Goal: Check status: Check status

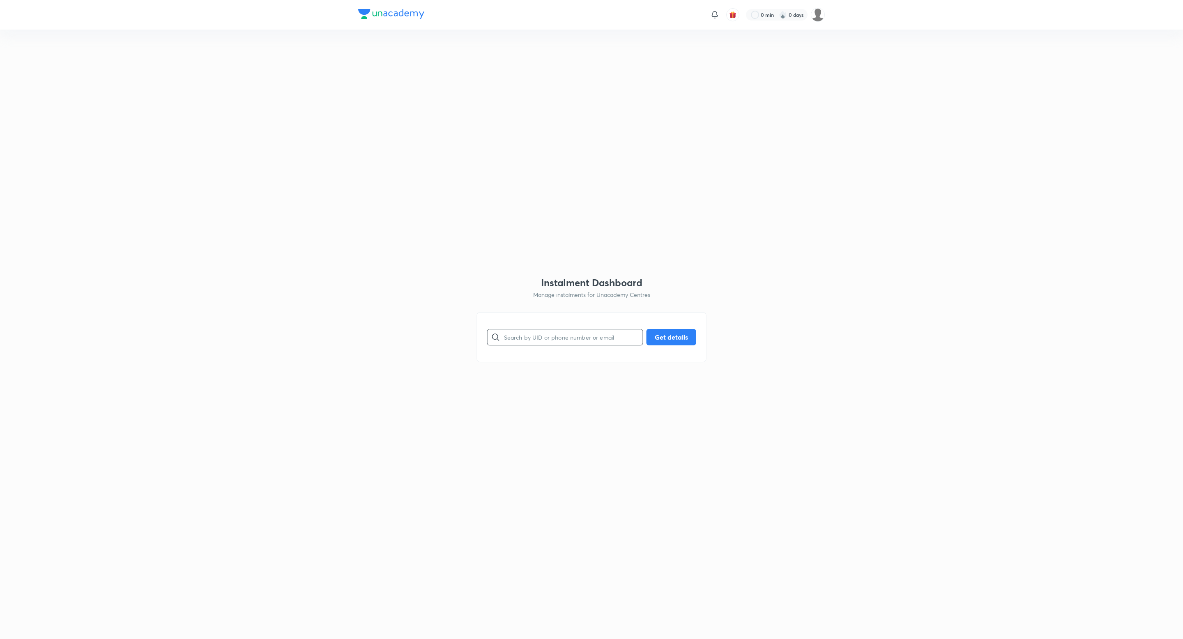
click at [527, 338] on input "text" at bounding box center [573, 337] width 139 height 21
paste input "XUPT3ZGXO2"
click at [671, 338] on button "Get details" at bounding box center [672, 336] width 50 height 16
click at [504, 338] on input "XUPT3ZGXO2" at bounding box center [573, 337] width 139 height 21
type input "XUPT3ZGXO2"
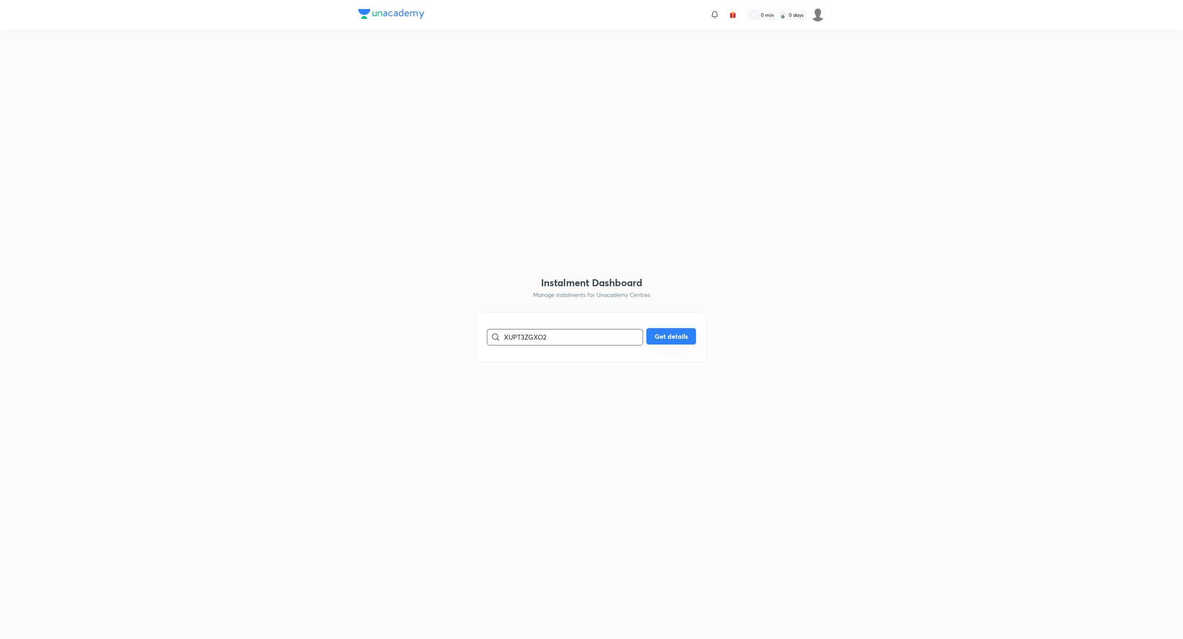
click at [680, 334] on button "Get details" at bounding box center [672, 336] width 50 height 16
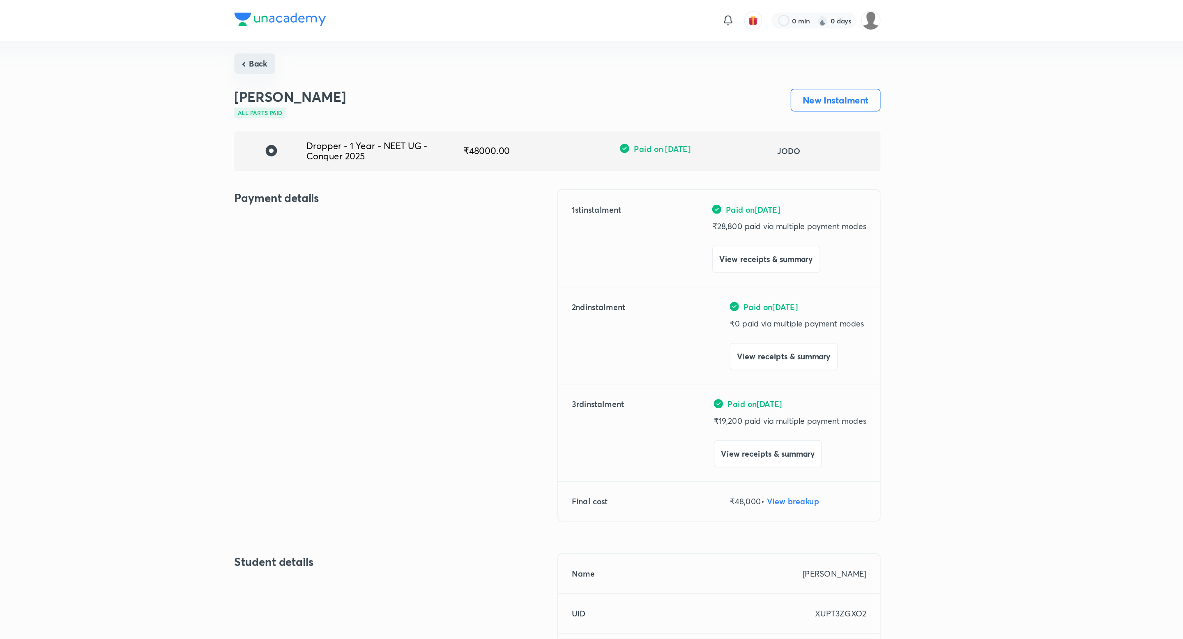
click at [365, 50] on button "Back" at bounding box center [373, 46] width 30 height 15
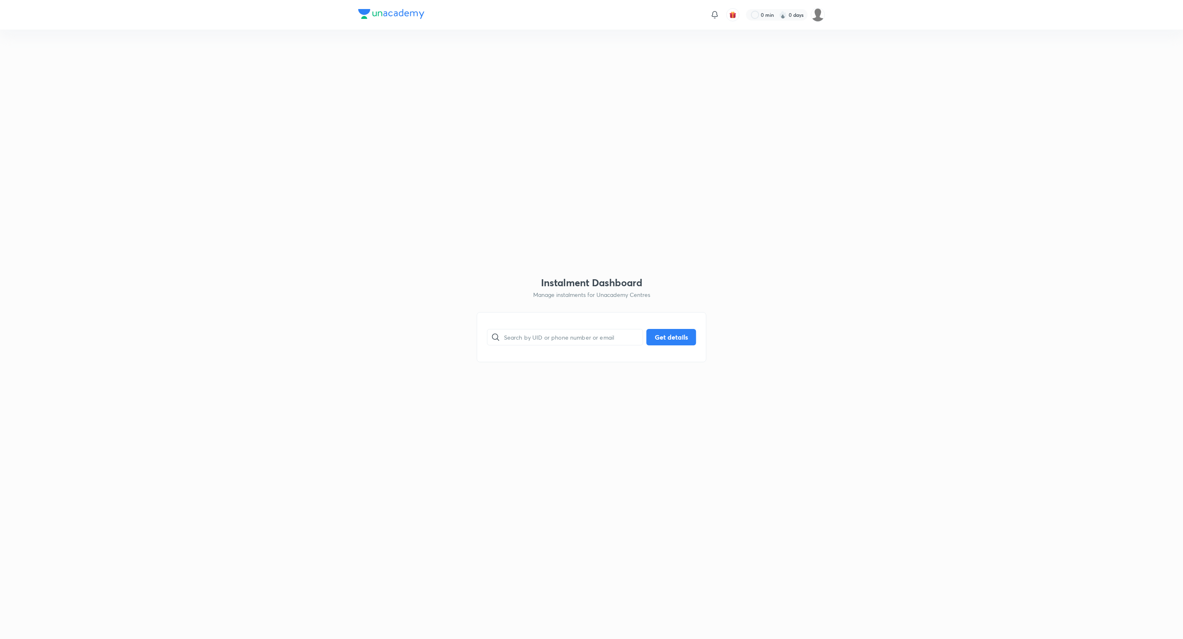
click at [529, 326] on div "​ Get details" at bounding box center [592, 337] width 230 height 50
click at [524, 339] on input "text" at bounding box center [573, 337] width 139 height 21
paste input "X09E5MJQW6"
type input "X09E5MJQW6"
click at [661, 333] on button "Get details" at bounding box center [672, 336] width 50 height 16
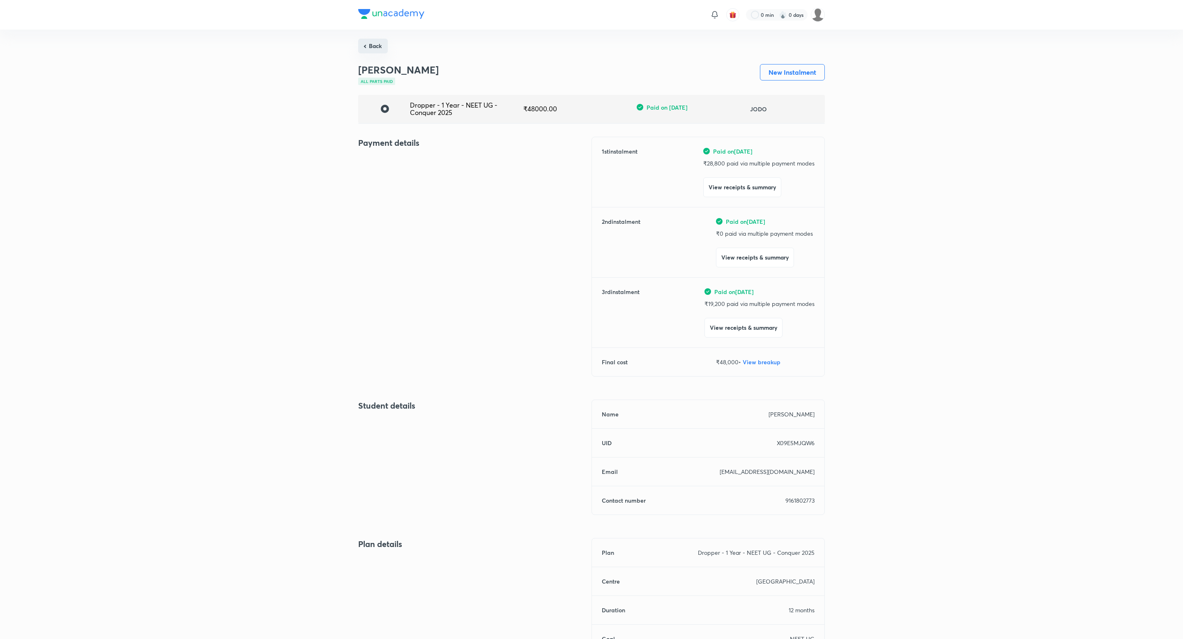
click at [387, 46] on button "Back" at bounding box center [373, 46] width 30 height 15
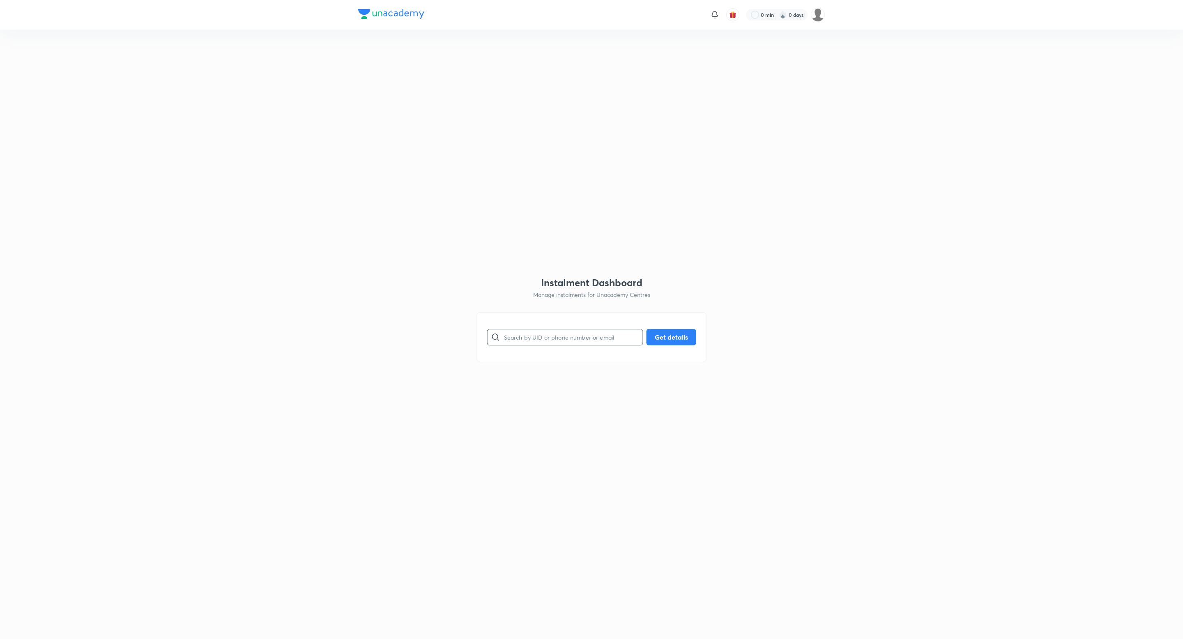
click at [541, 335] on input "text" at bounding box center [573, 337] width 139 height 21
paste input "ZSCBJ7E6ON"
type input "ZSCBJ7E6ON"
click at [663, 339] on button "Get details" at bounding box center [672, 336] width 50 height 16
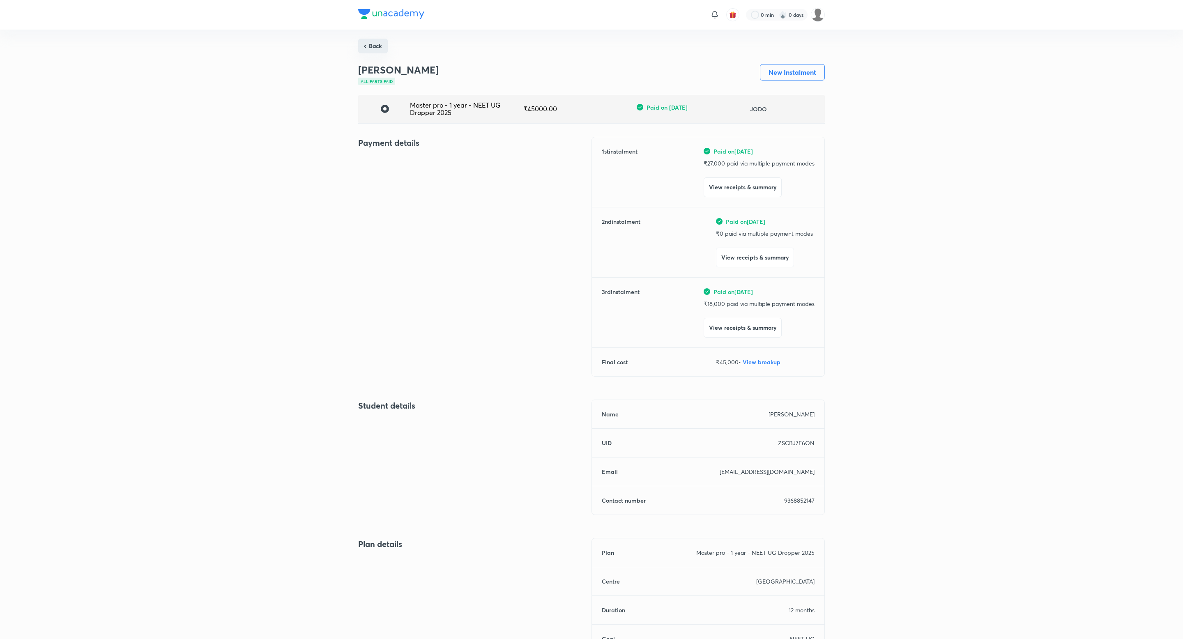
click at [373, 49] on button "Back" at bounding box center [373, 46] width 30 height 15
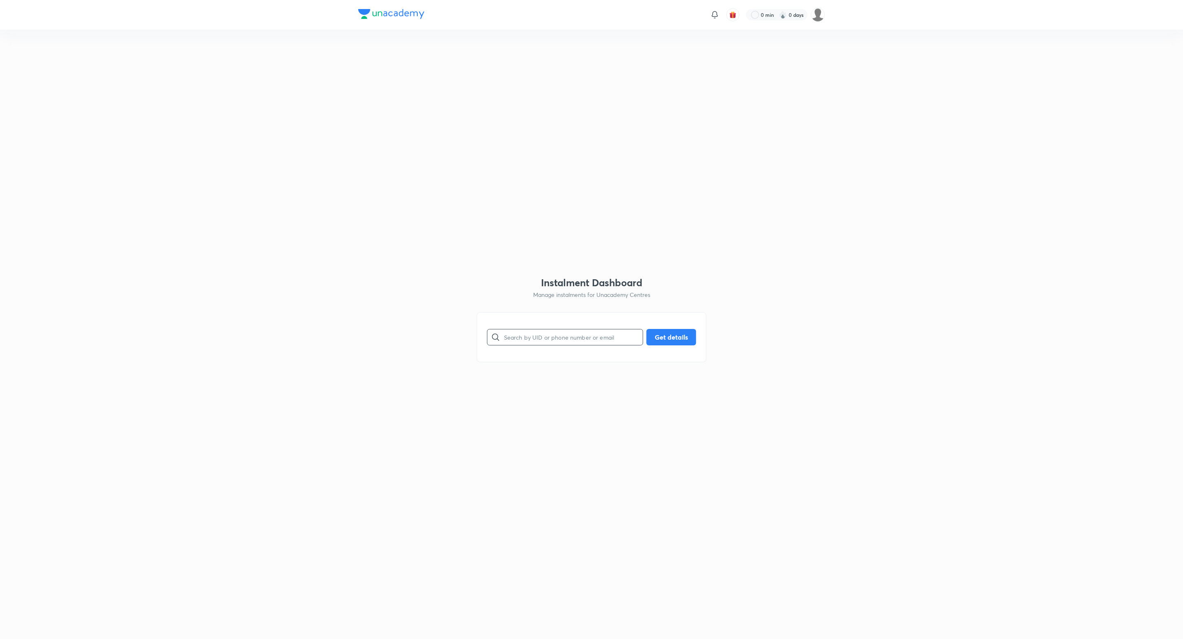
click at [532, 341] on input "text" at bounding box center [573, 337] width 139 height 21
paste input "YPCNEZL73M"
type input "YPCNEZL73M"
click at [683, 331] on button "Get details" at bounding box center [672, 336] width 50 height 16
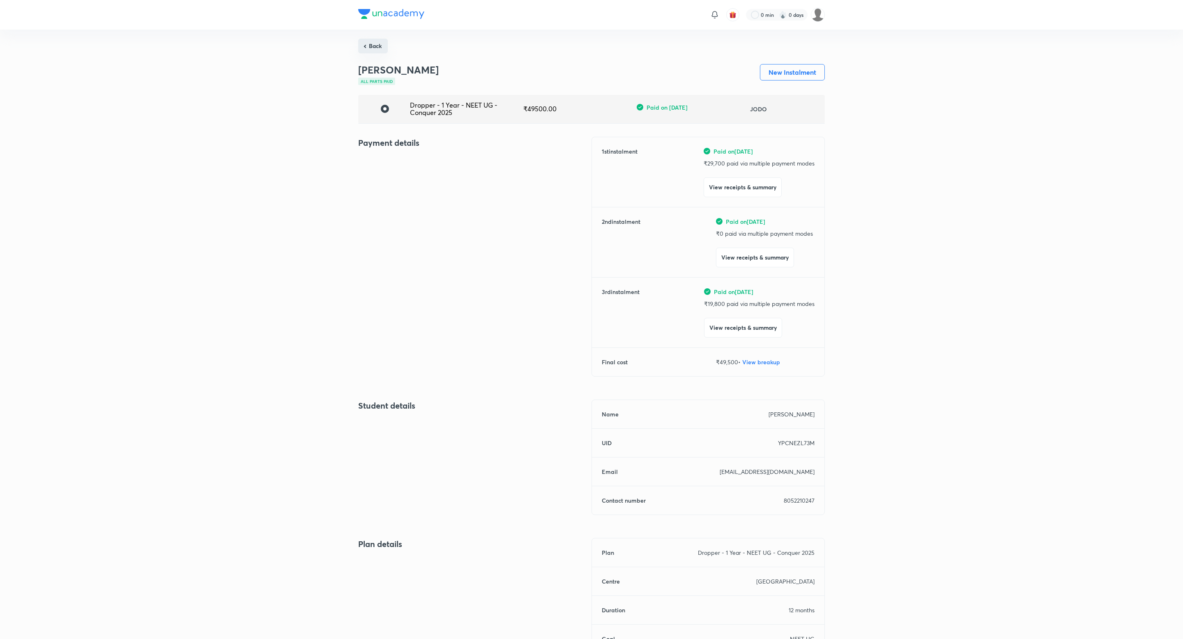
click at [367, 46] on button "Back" at bounding box center [373, 46] width 30 height 15
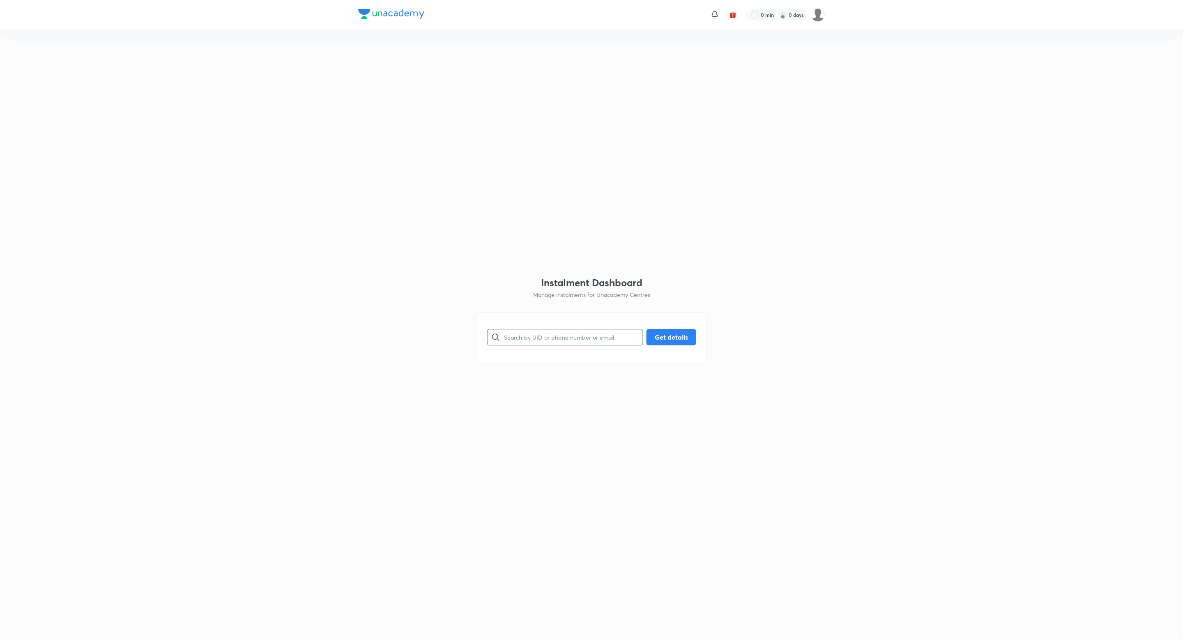
click at [516, 341] on input "text" at bounding box center [573, 337] width 139 height 21
paste input "BHR1SPN41A"
type input "BHR1SPN41A"
click at [670, 338] on button "Get details" at bounding box center [672, 336] width 50 height 16
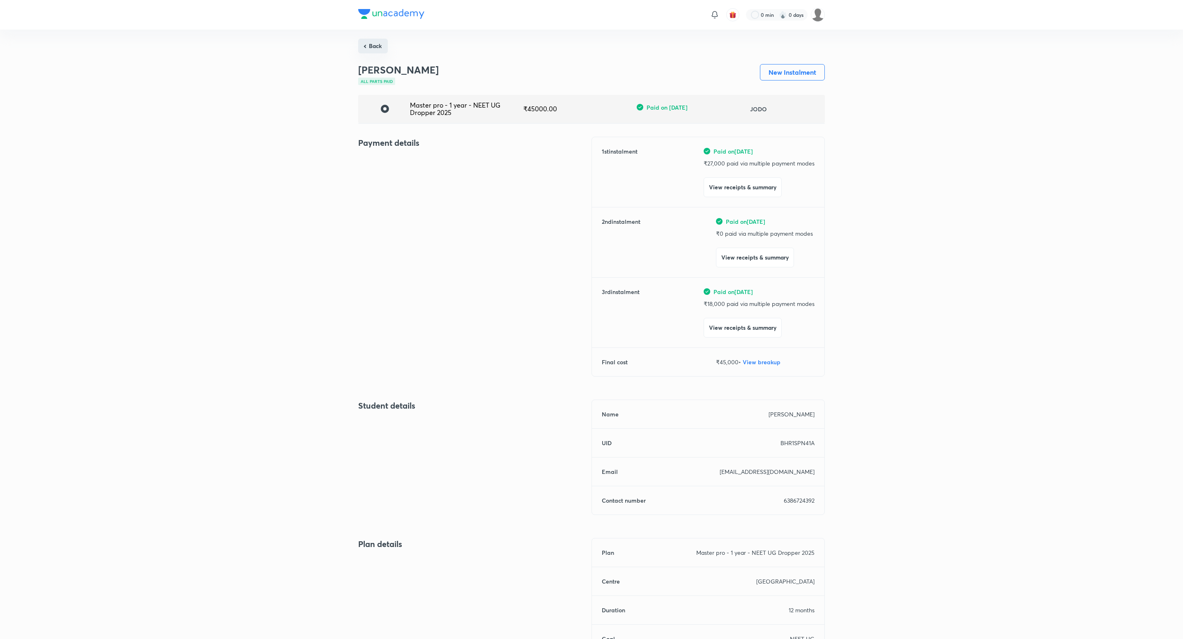
click at [382, 42] on button "Back" at bounding box center [373, 46] width 30 height 15
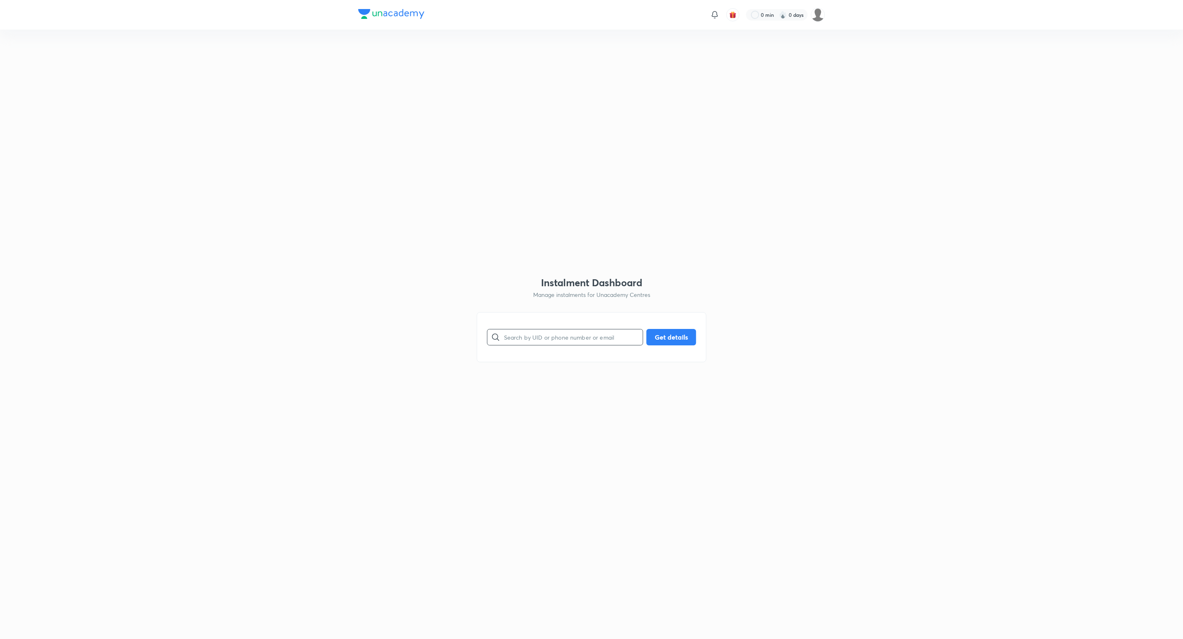
click at [522, 341] on input "text" at bounding box center [573, 337] width 139 height 21
paste input "BHR1SPN41A"
type input "BHR1SPN41A"
click at [671, 336] on button "Get details" at bounding box center [672, 336] width 50 height 16
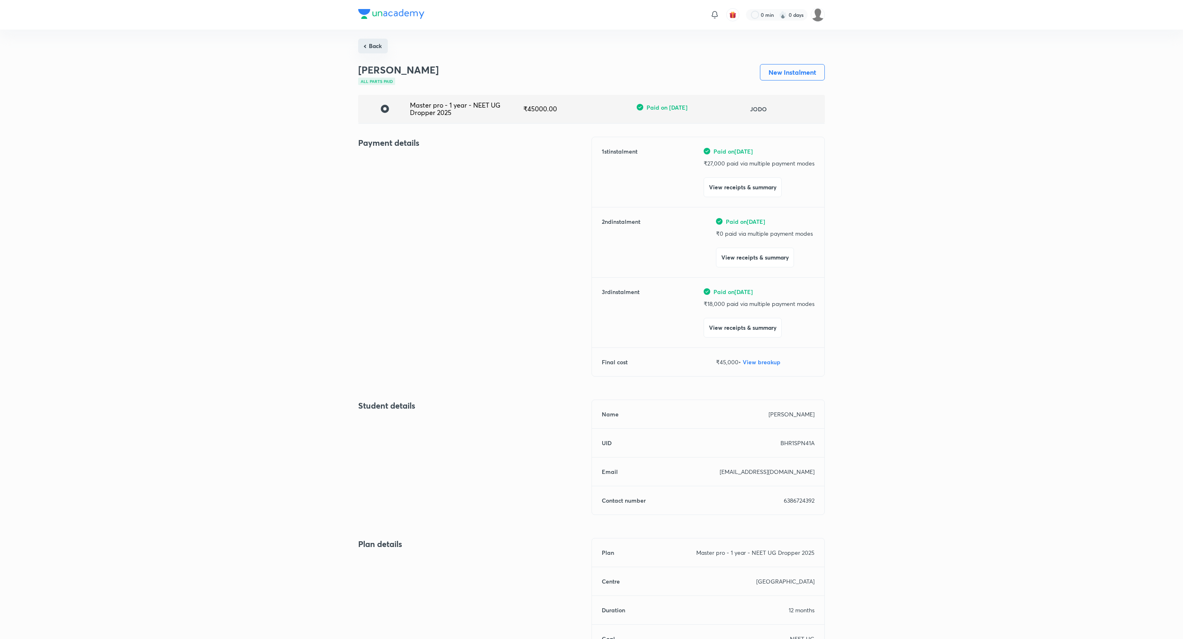
click at [368, 48] on button "Back" at bounding box center [373, 46] width 30 height 15
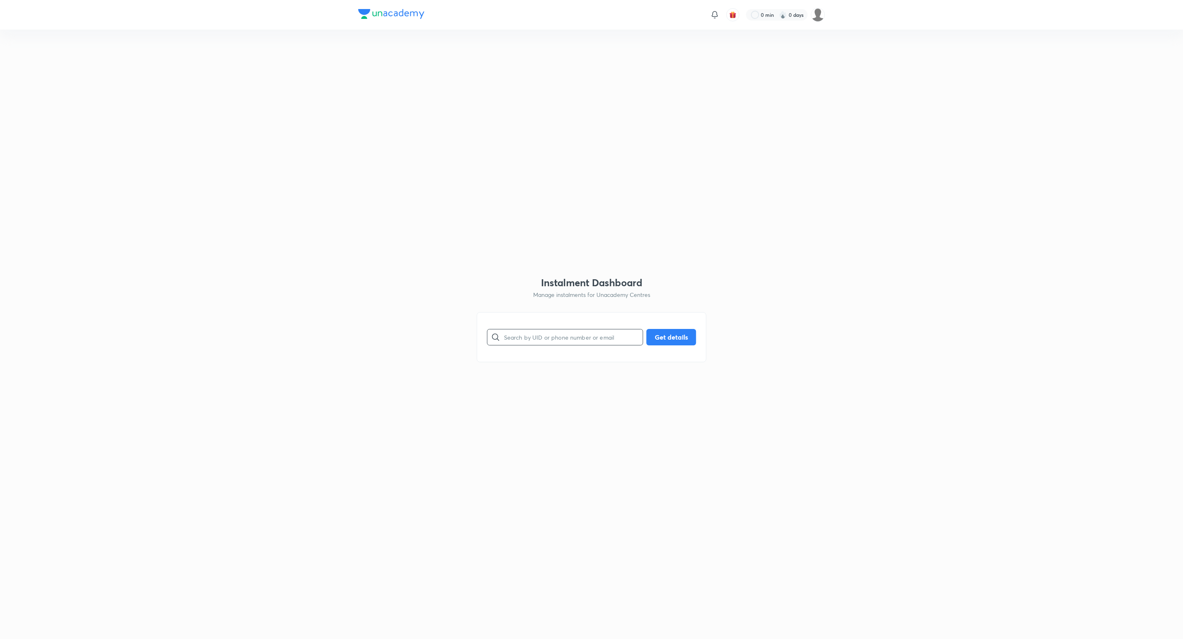
click at [526, 339] on input "text" at bounding box center [573, 337] width 139 height 21
paste input "CZVPFBK44S"
type input "CZVPFBK44S"
click at [677, 336] on button "Get details" at bounding box center [672, 336] width 50 height 16
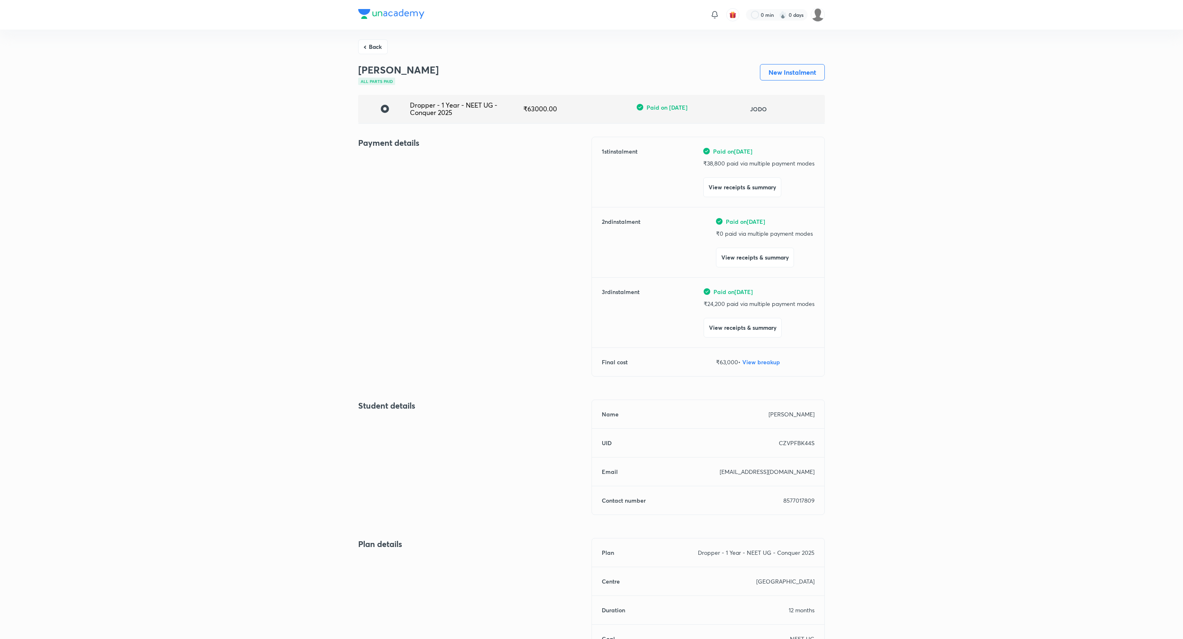
click at [357, 58] on div "Back [PERSON_NAME] All parts paid New Instalment Dropper - 1 Year - NEET UG - C…" at bounding box center [591, 371] width 1183 height 683
click at [360, 44] on button "Back" at bounding box center [373, 46] width 30 height 15
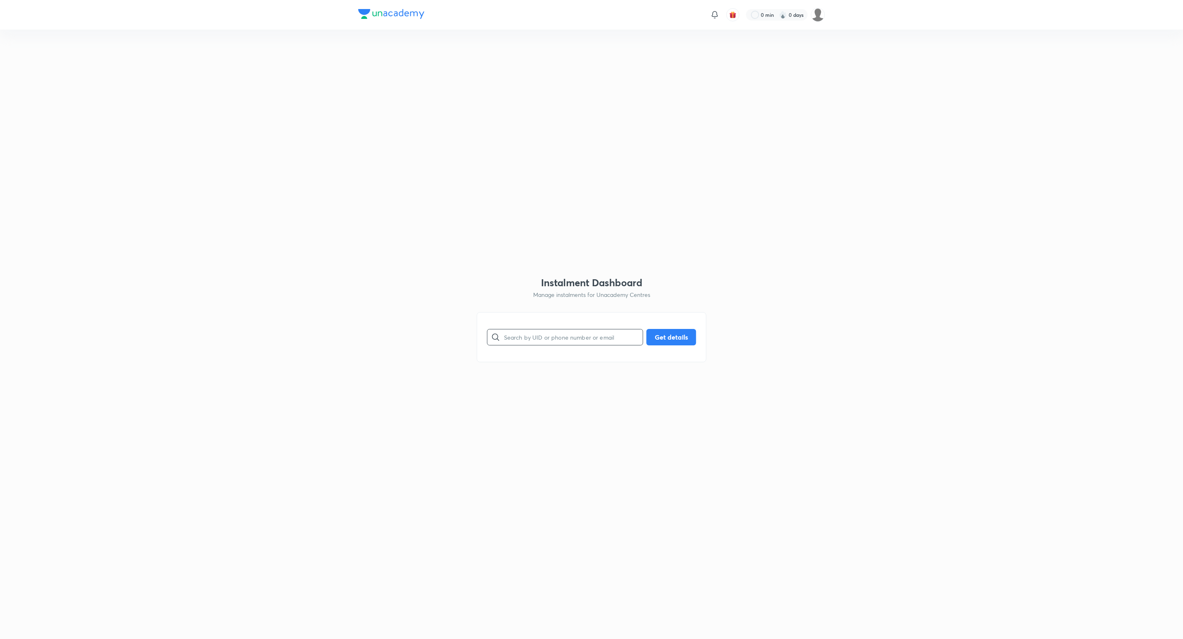
click at [527, 332] on input "text" at bounding box center [573, 337] width 139 height 21
paste input "DY4MDKTNMU"
type input "DY4MDKTNMU"
click at [671, 336] on button "Get details" at bounding box center [672, 336] width 50 height 16
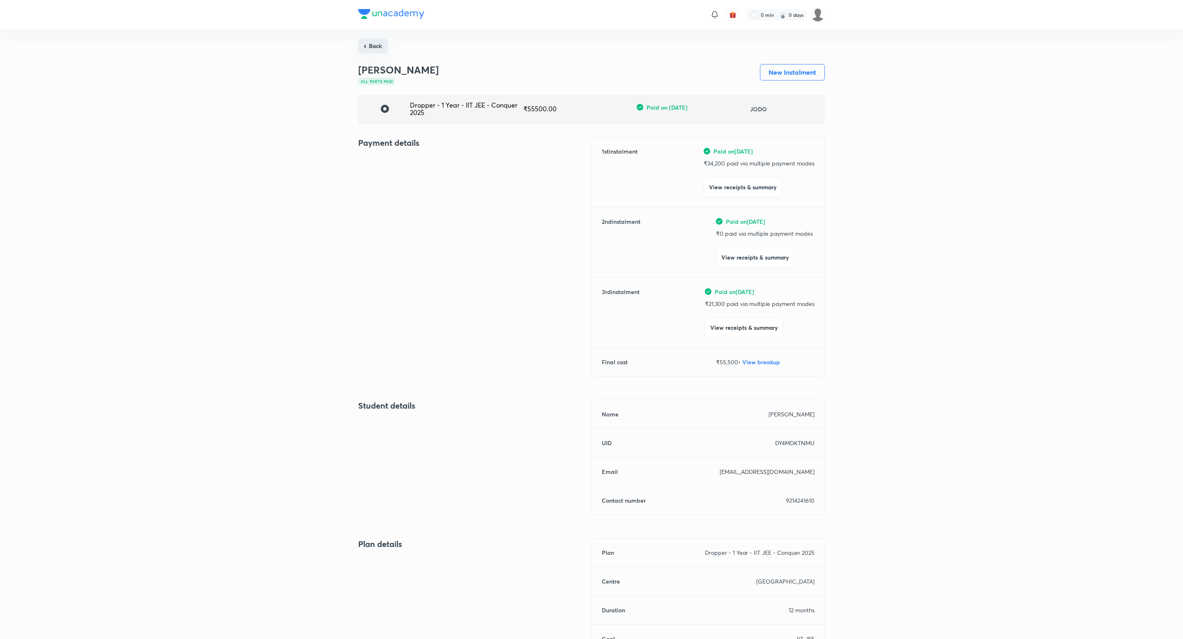
click at [373, 40] on button "Back" at bounding box center [373, 46] width 30 height 15
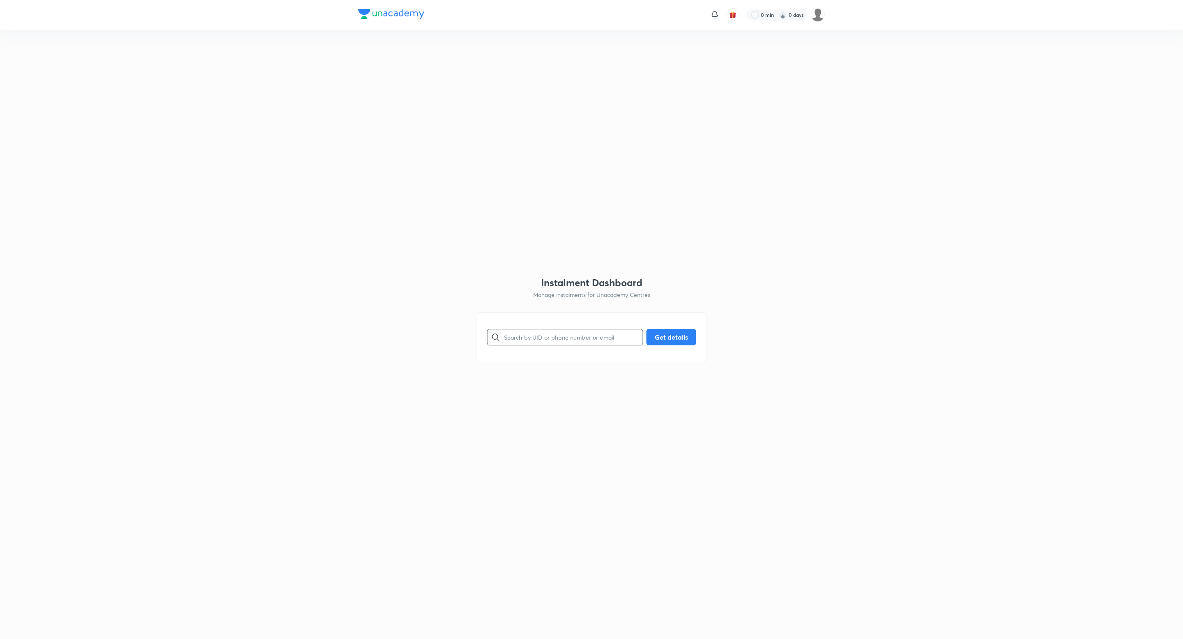
click at [518, 329] on input "text" at bounding box center [573, 337] width 139 height 21
paste input "DY4MDKTNMU"
type input "DY4MDKTNMU"
click at [681, 334] on button "Get details" at bounding box center [672, 336] width 50 height 16
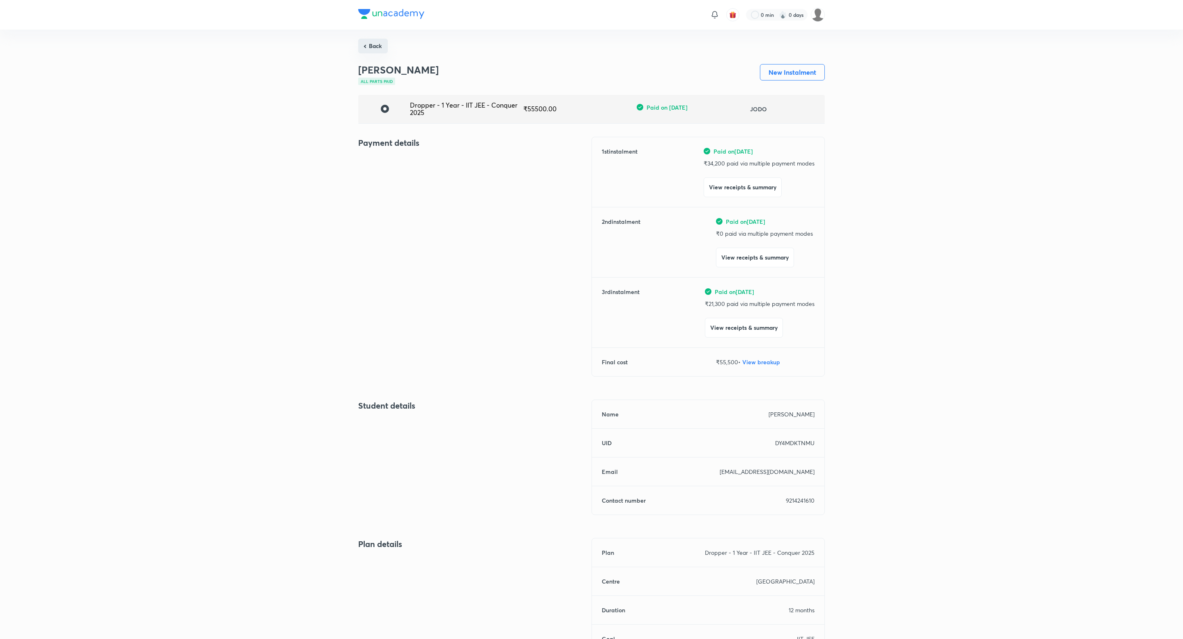
click at [376, 47] on button "Back" at bounding box center [373, 46] width 30 height 15
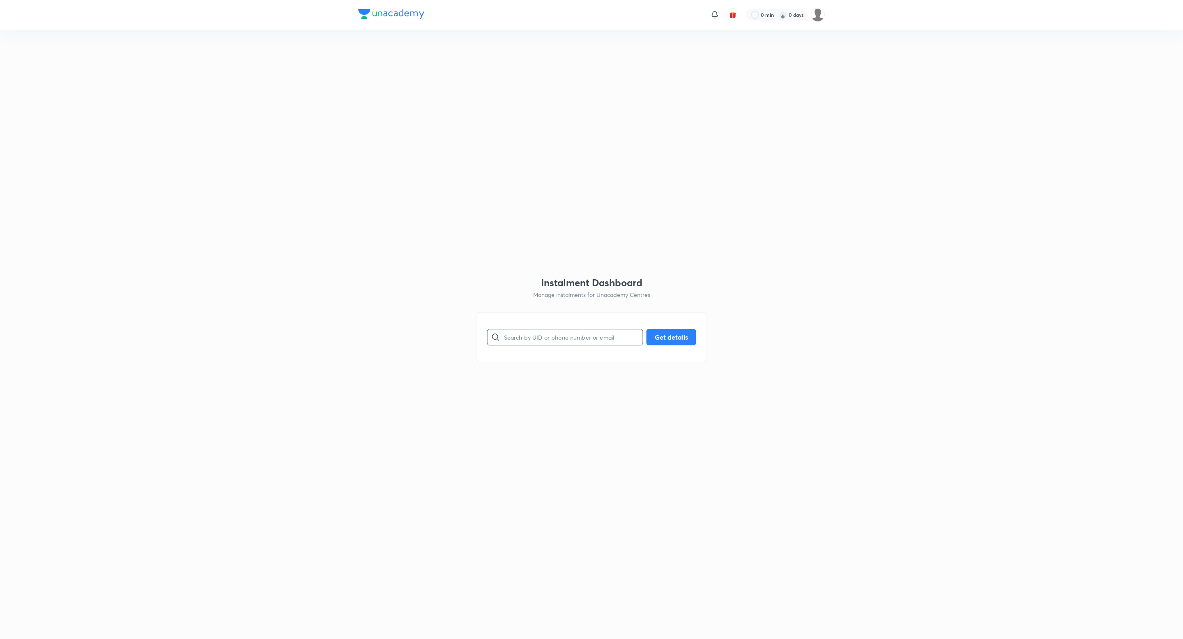
click at [522, 333] on input "text" at bounding box center [573, 337] width 139 height 21
paste input "31W4IZZ6VV"
type input "31W4IZZ6VV"
click at [675, 333] on button "Get details" at bounding box center [672, 336] width 50 height 16
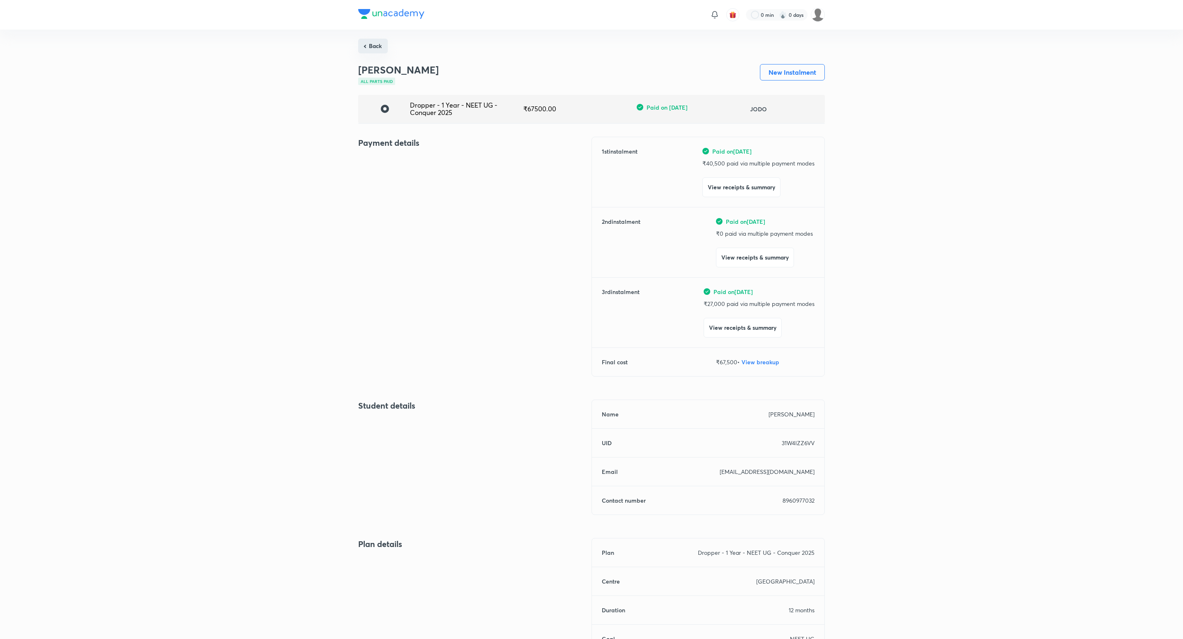
click at [377, 47] on button "Back" at bounding box center [373, 46] width 30 height 15
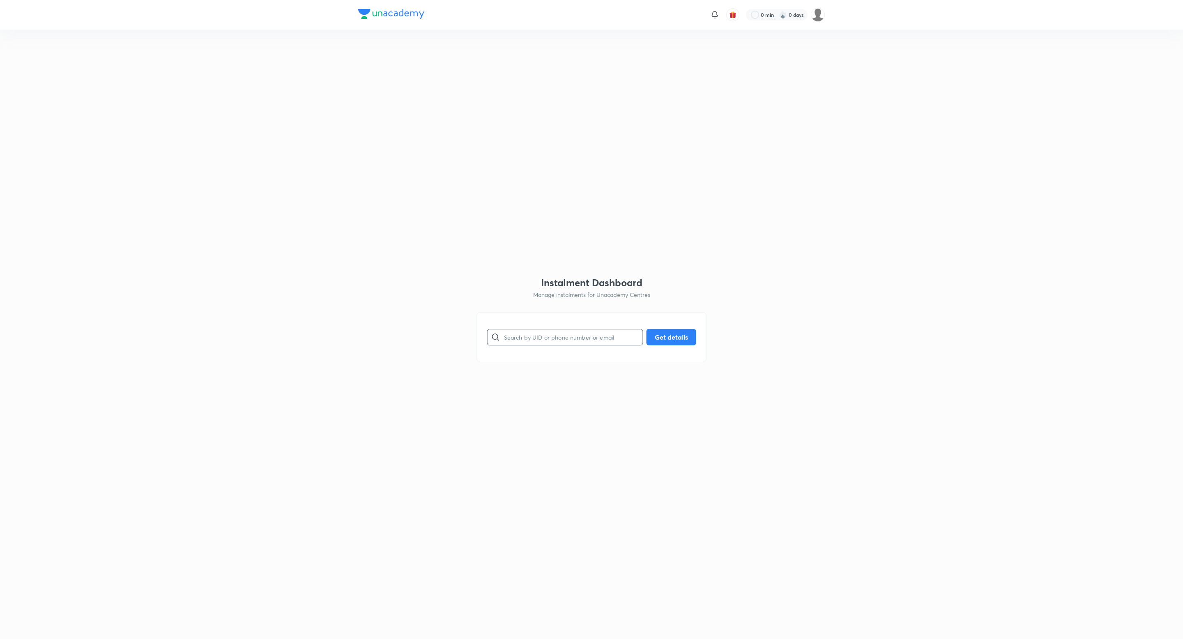
click at [545, 336] on input "text" at bounding box center [573, 337] width 139 height 21
paste input "31W4IZZ6VV"
type input "31W4IZZ6VV"
click at [679, 337] on button "Get details" at bounding box center [672, 336] width 50 height 16
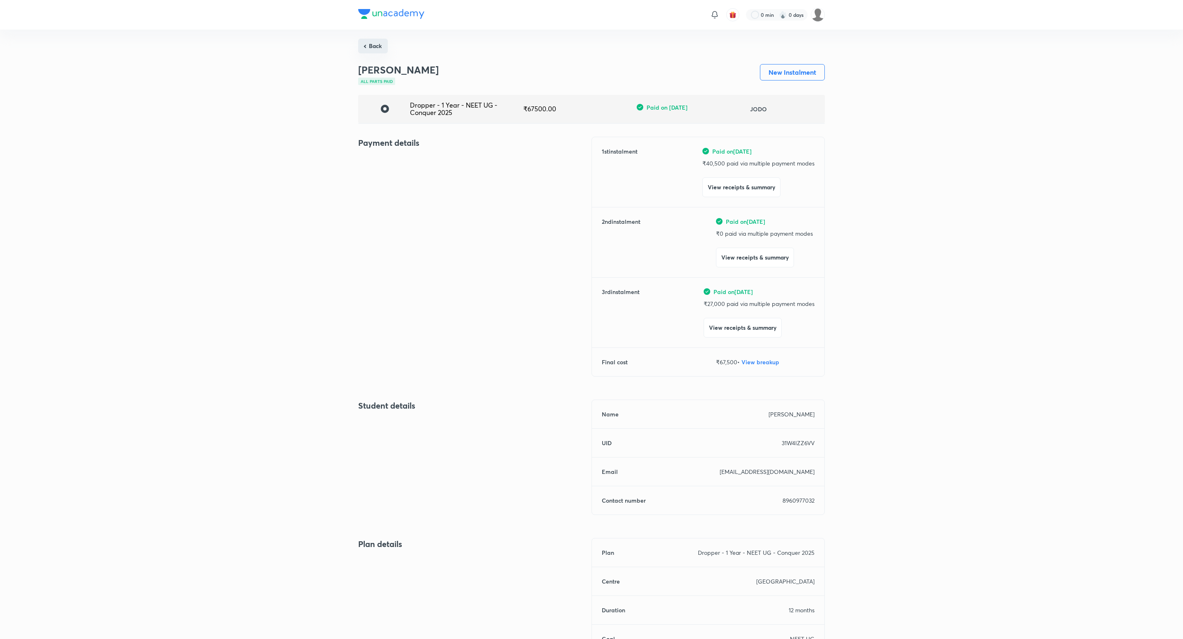
click at [366, 42] on button "Back" at bounding box center [373, 46] width 30 height 15
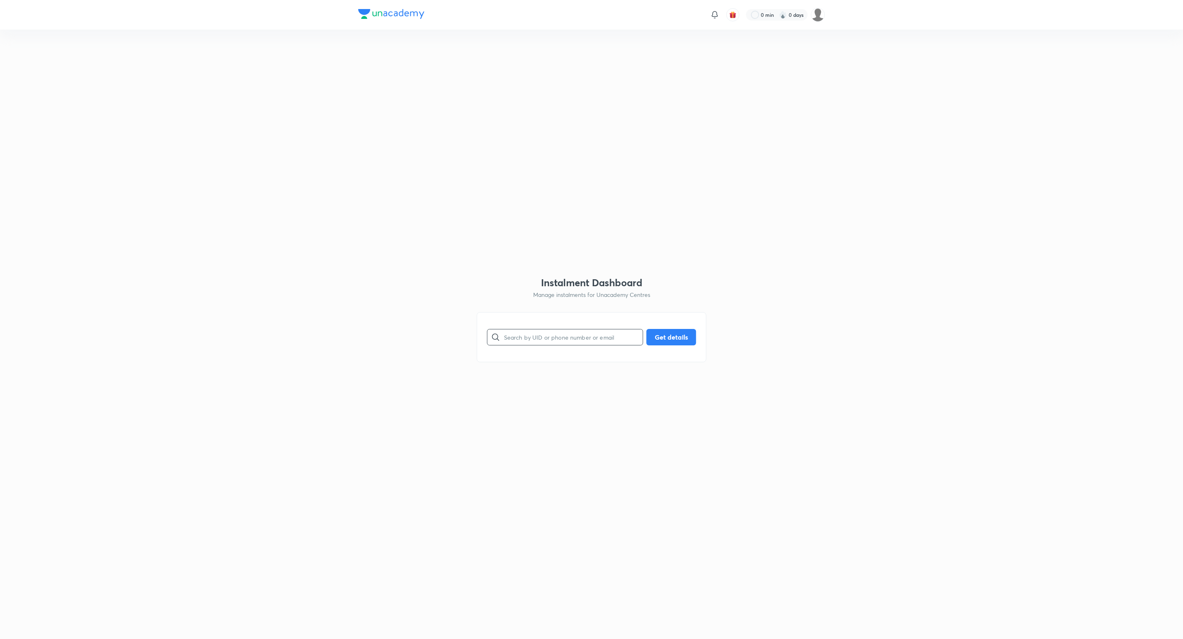
click at [548, 338] on input "text" at bounding box center [573, 337] width 139 height 21
paste input "SBJPTHFZ21"
type input "SBJPTHFZ21"
click at [669, 338] on button "Get details" at bounding box center [672, 336] width 50 height 16
